Goal: Information Seeking & Learning: Find specific page/section

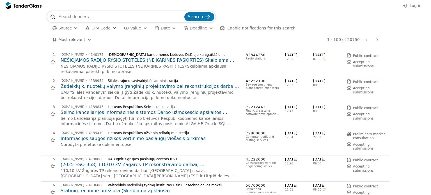
click at [125, 17] on input "search" at bounding box center [120, 16] width 125 height 11
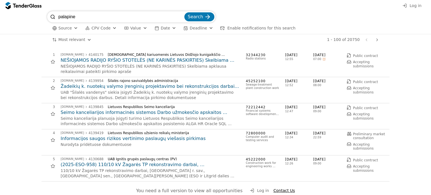
type input "palapine"
click at [184, 12] on button "Search" at bounding box center [199, 16] width 30 height 9
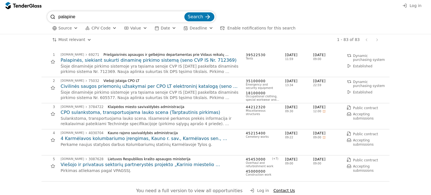
drag, startPoint x: 85, startPoint y: 15, endPoint x: 51, endPoint y: 17, distance: 34.2
click at [51, 17] on div "palapine Search" at bounding box center [131, 16] width 168 height 11
type input "angaras"
click at [184, 12] on button "Search" at bounding box center [199, 16] width 30 height 9
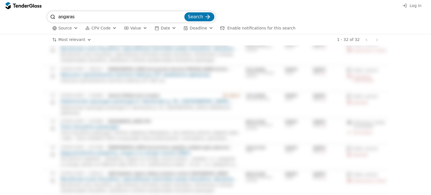
scroll to position [673, 0]
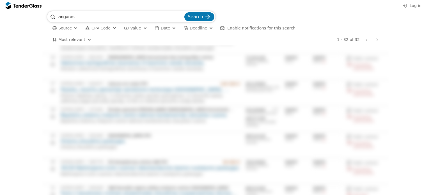
drag, startPoint x: 13, startPoint y: 8, endPoint x: 10, endPoint y: 7, distance: 3.2
click at [10, 7] on div "Log in angaras Search Source CPV Code Type Buyer Value Date Deadline Enable not…" at bounding box center [215, 97] width 431 height 195
type input "statiniai"
click at [184, 12] on button "Search" at bounding box center [199, 16] width 30 height 9
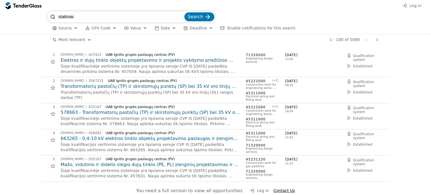
drag, startPoint x: 82, startPoint y: 15, endPoint x: 36, endPoint y: 13, distance: 46.3
click at [36, 13] on div "statiniai Search Source CPV Code Type Buyer Value Date Deadline Enable notifica…" at bounding box center [215, 22] width 425 height 23
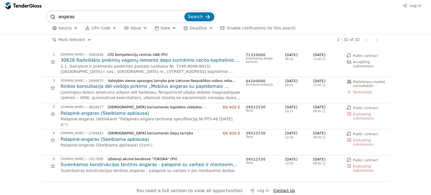
scroll to position [673, 0]
